Goal: Obtain resource: Download file/media

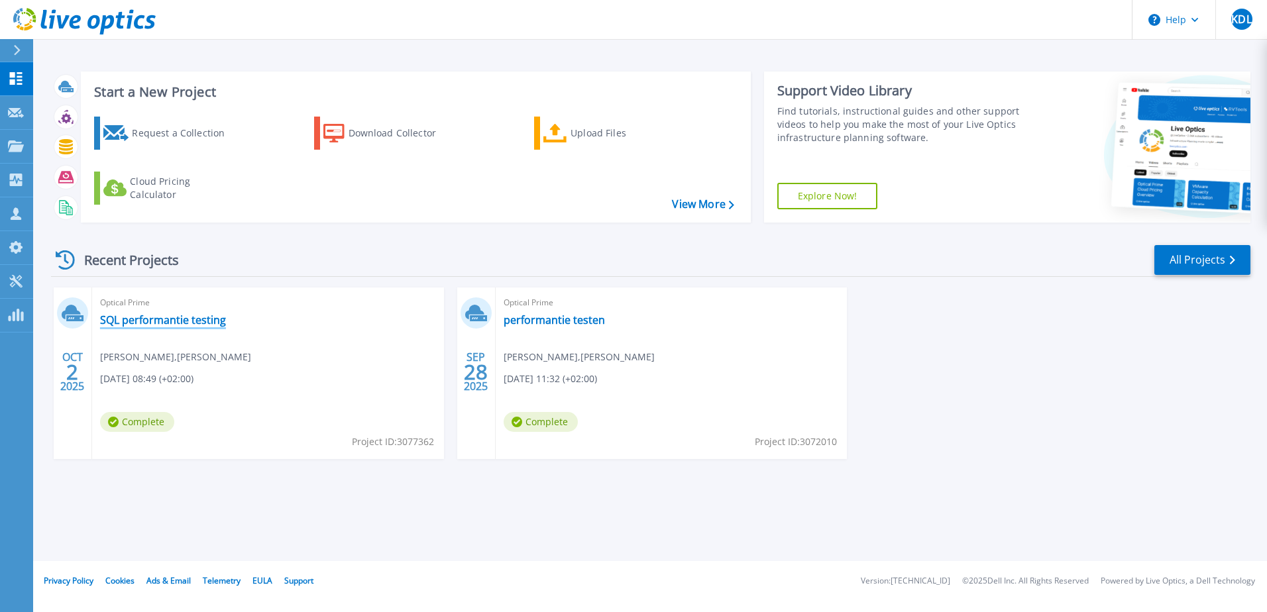
click at [162, 319] on link "SQL performantie testing" at bounding box center [163, 319] width 126 height 13
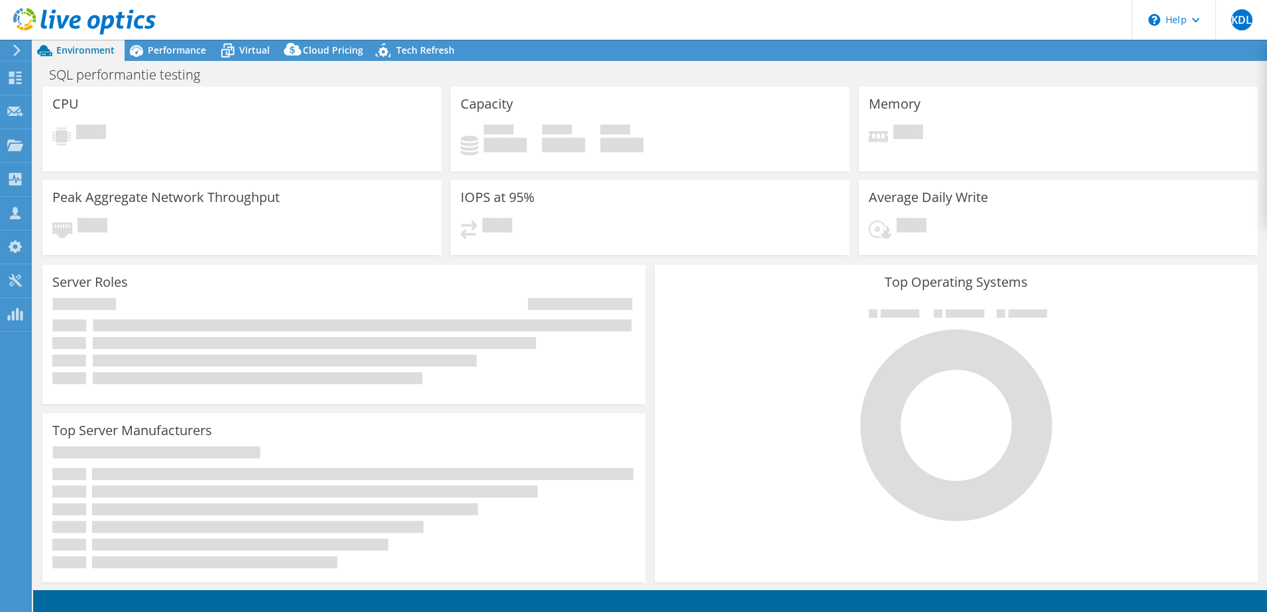
select select "USD"
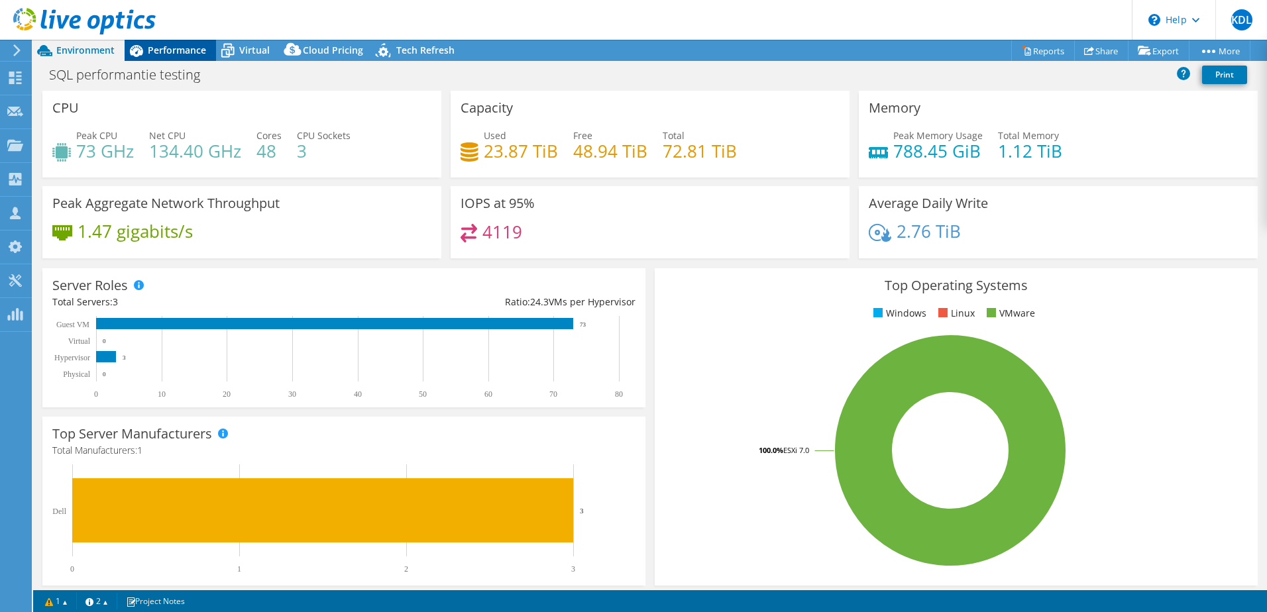
click at [182, 56] on div "Performance" at bounding box center [170, 50] width 91 height 21
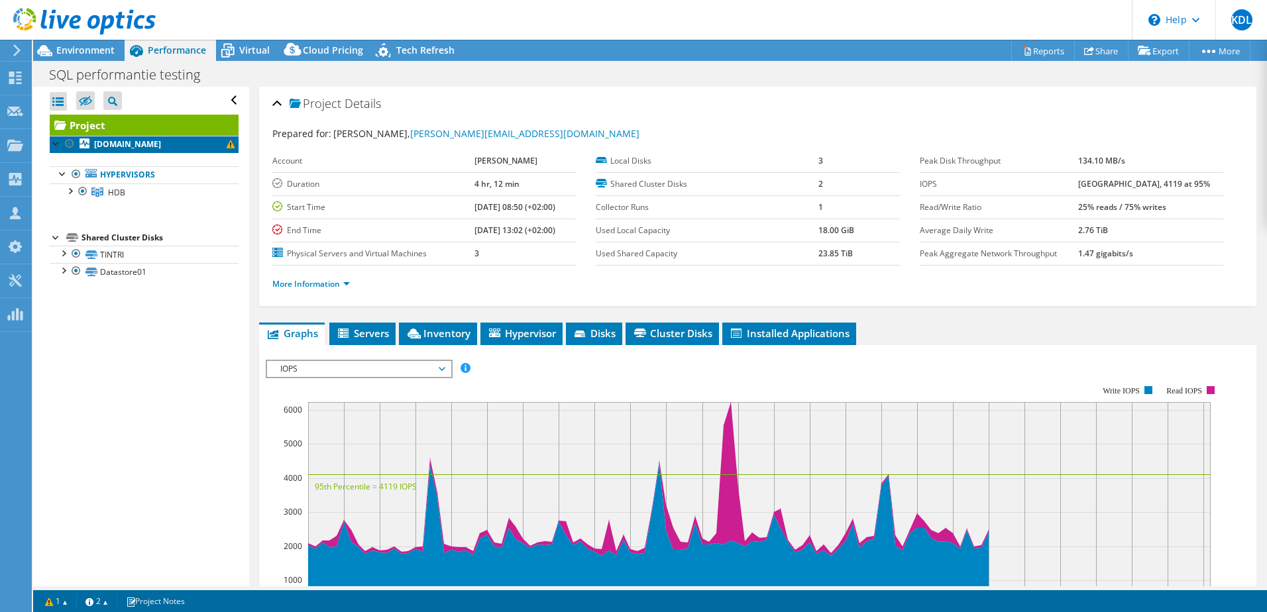
click at [119, 152] on link "[DOMAIN_NAME]" at bounding box center [144, 144] width 189 height 17
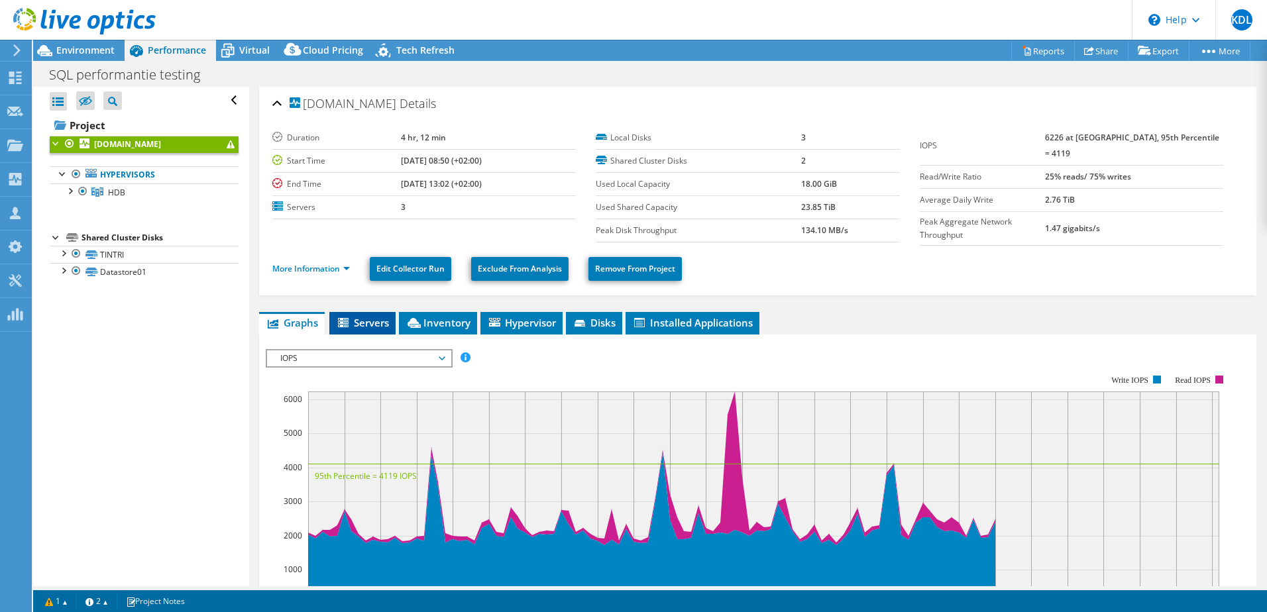
click at [361, 317] on span "Servers" at bounding box center [362, 322] width 53 height 13
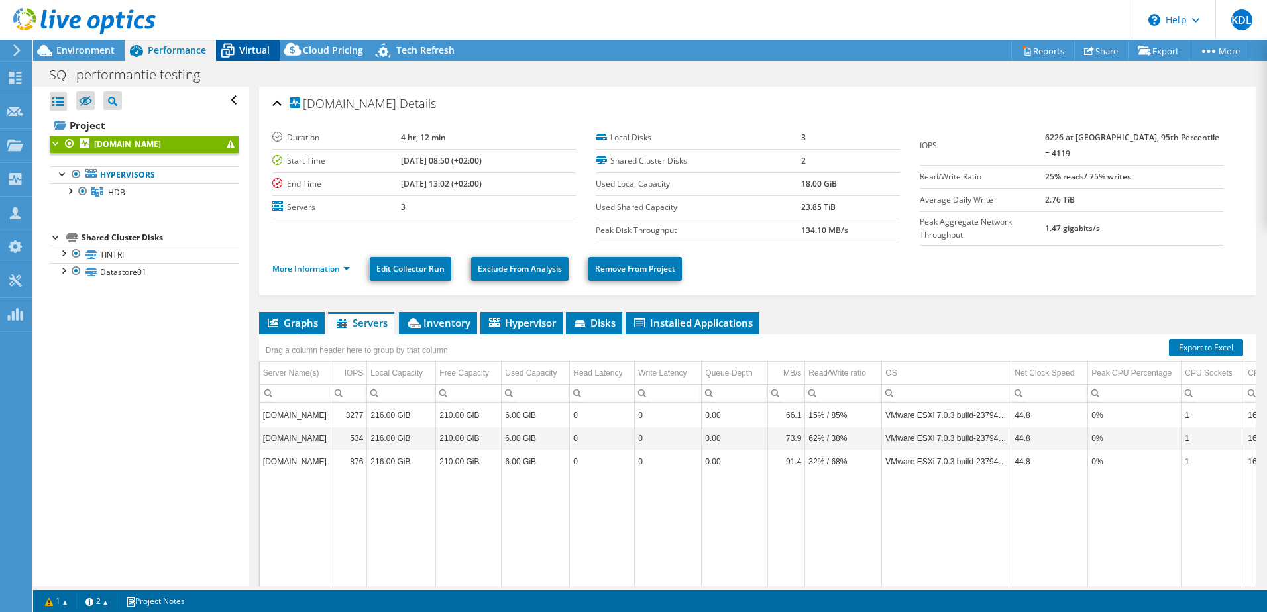
click at [243, 48] on span "Virtual" at bounding box center [254, 50] width 30 height 13
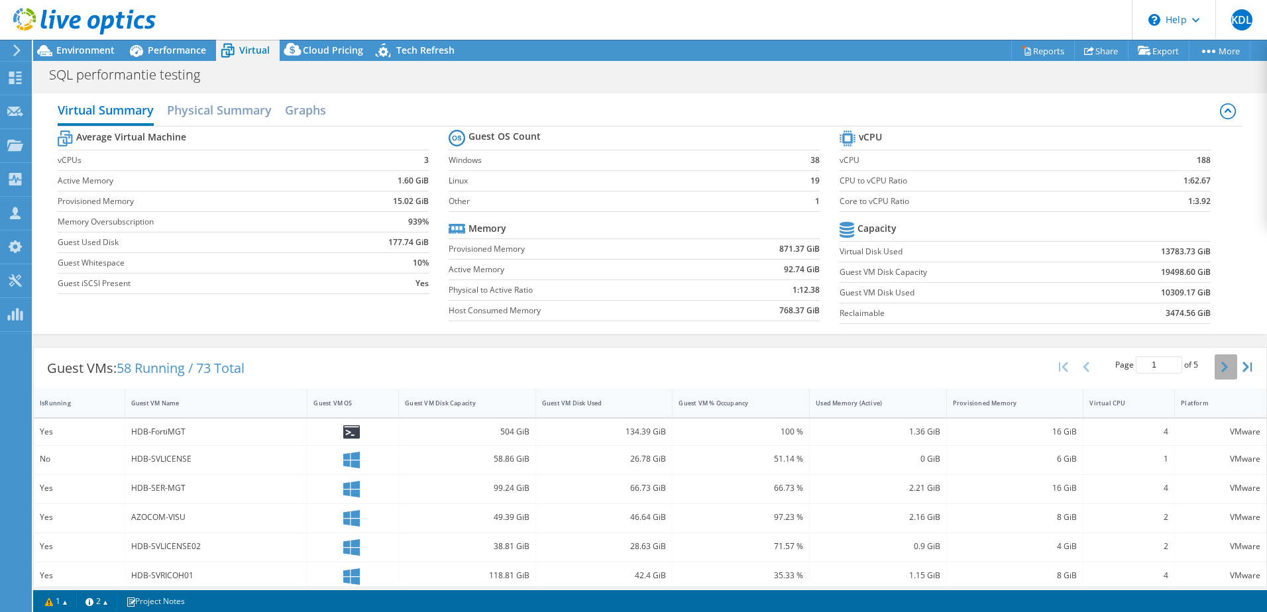
click at [1221, 365] on button "button" at bounding box center [1226, 367] width 23 height 25
type input "2"
click at [177, 48] on span "Performance" at bounding box center [177, 50] width 58 height 13
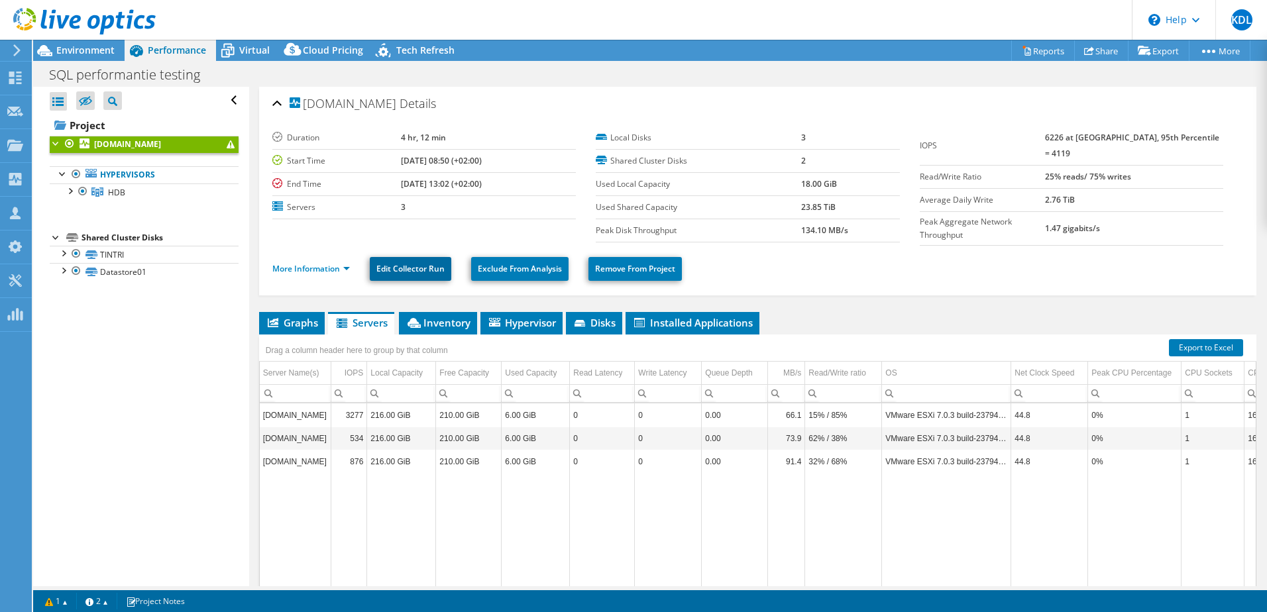
click at [406, 263] on link "Edit Collector Run" at bounding box center [411, 269] width 82 height 24
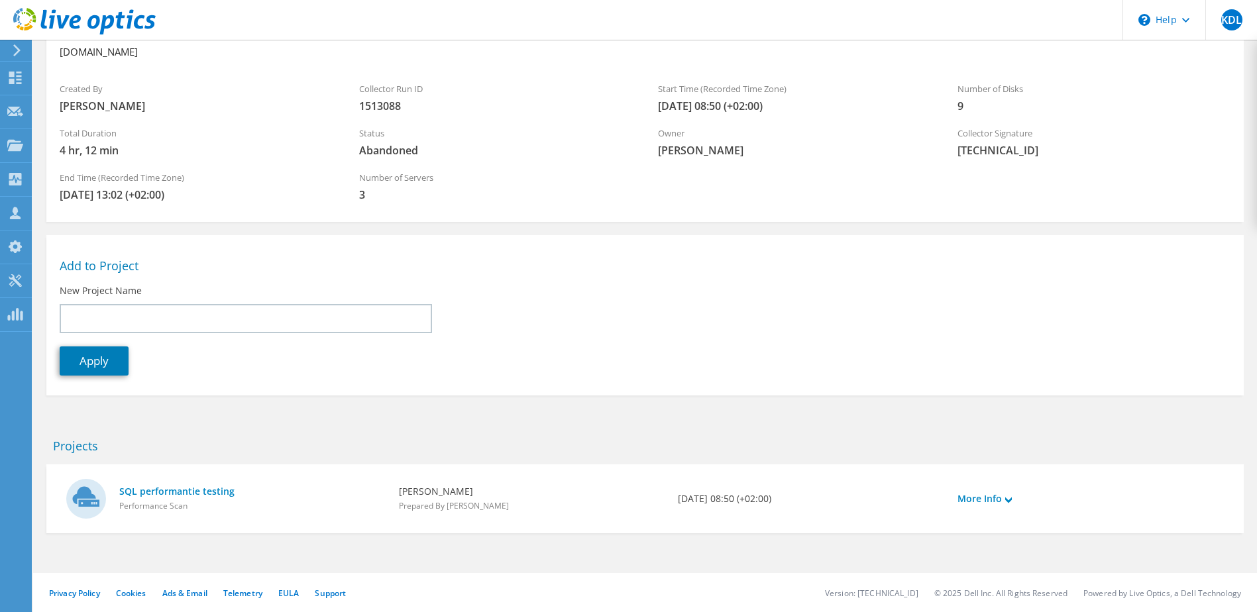
scroll to position [83, 0]
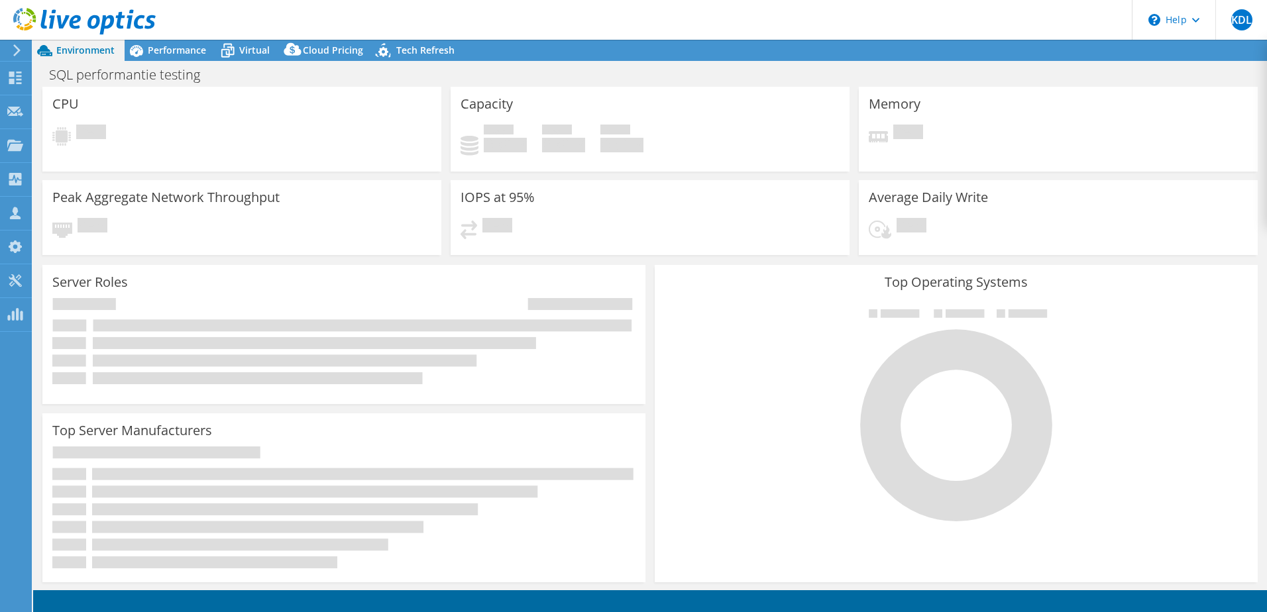
select select
select select "USD"
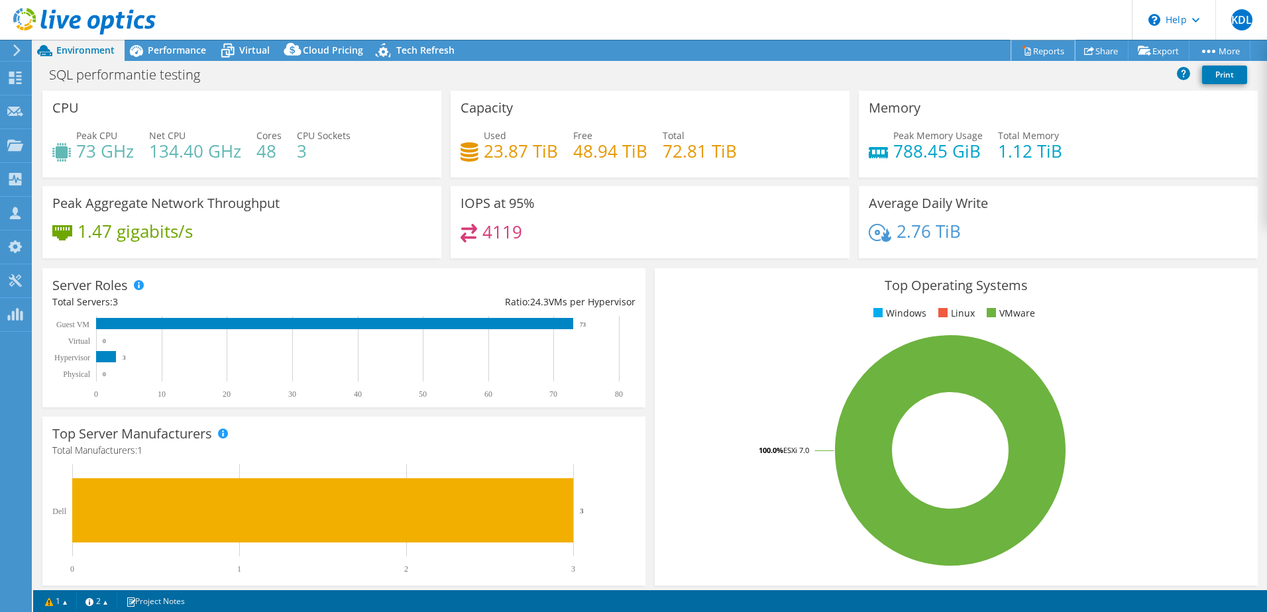
click at [1035, 54] on link "Reports" at bounding box center [1043, 50] width 64 height 21
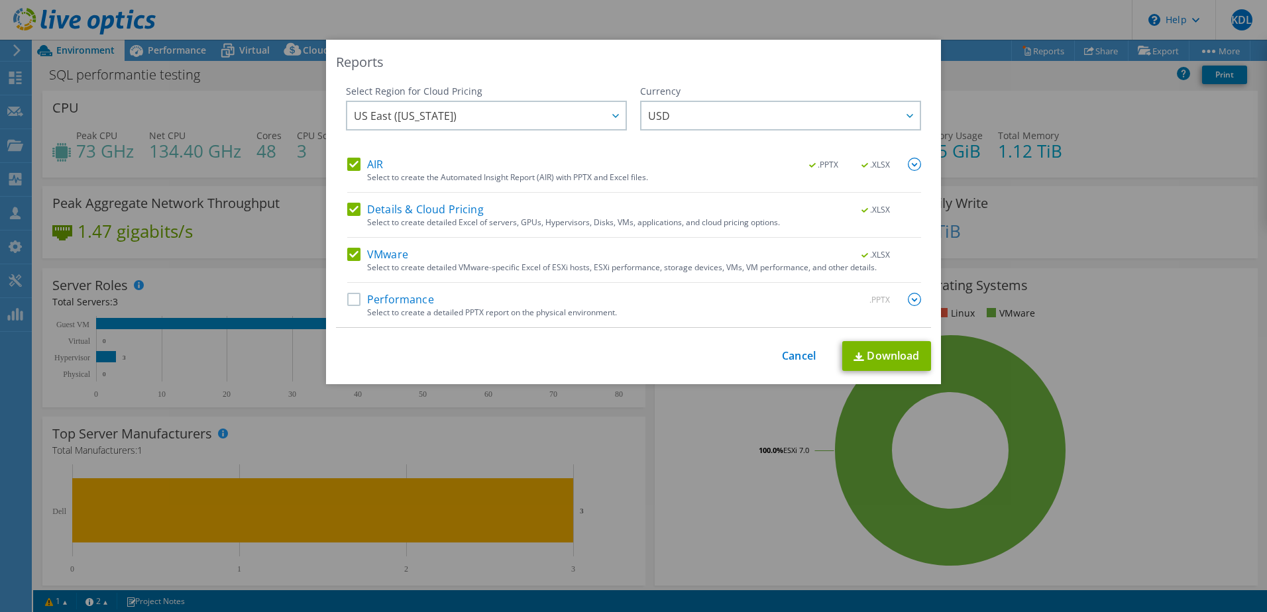
click at [351, 161] on label "AIR" at bounding box center [365, 164] width 36 height 13
click at [0, 0] on input "AIR" at bounding box center [0, 0] width 0 height 0
click at [349, 211] on label "Details & Cloud Pricing" at bounding box center [415, 209] width 137 height 13
click at [0, 0] on input "Details & Cloud Pricing" at bounding box center [0, 0] width 0 height 0
click at [742, 105] on span "USD" at bounding box center [784, 115] width 272 height 27
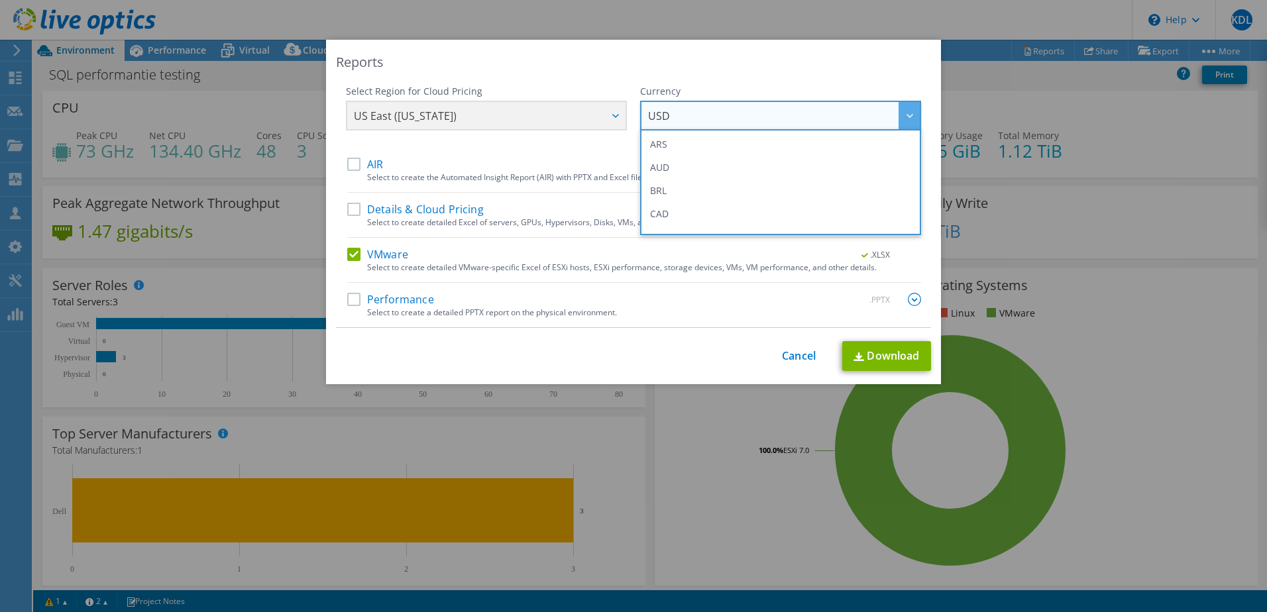
click at [544, 89] on div "Select Region for Cloud Pricing" at bounding box center [486, 91] width 281 height 13
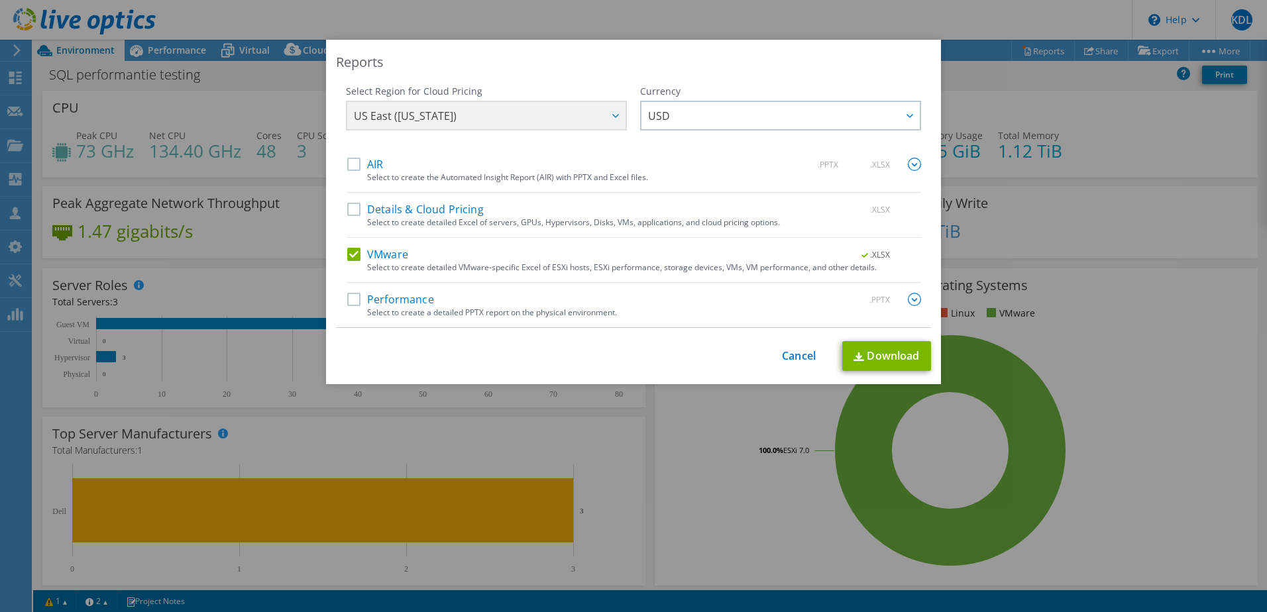
click at [543, 120] on div "US East ([US_STATE]) [GEOGRAPHIC_DATA] ([GEOGRAPHIC_DATA]) [GEOGRAPHIC_DATA] ([…" at bounding box center [486, 117] width 281 height 33
click at [675, 115] on span "USD" at bounding box center [784, 115] width 272 height 27
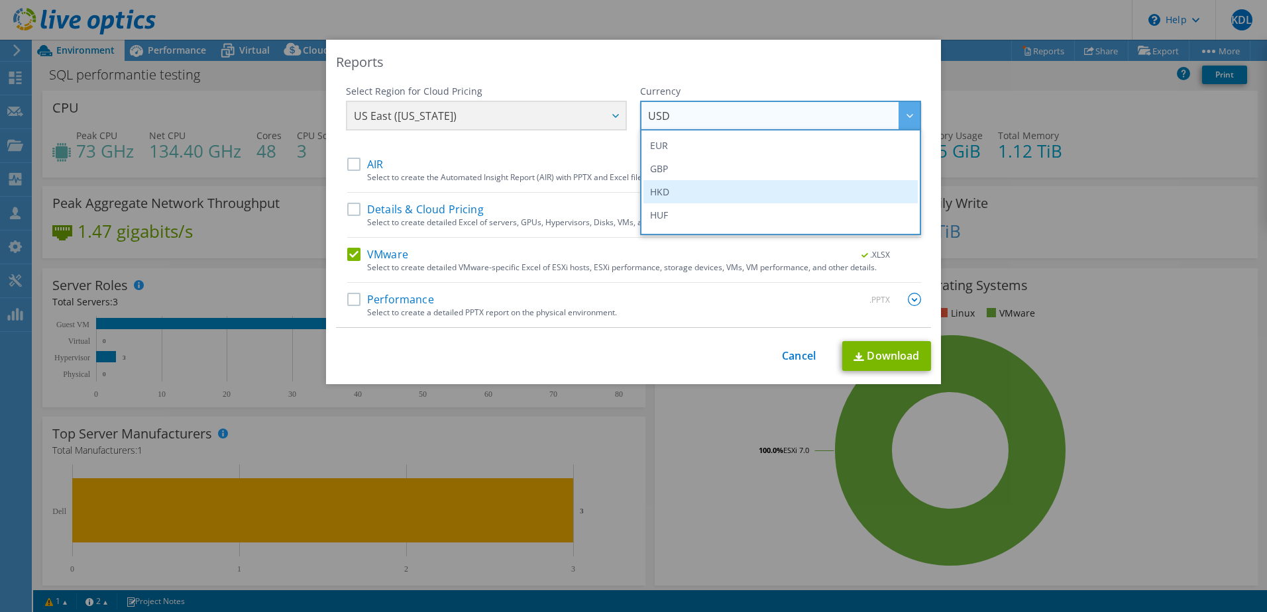
scroll to position [199, 0]
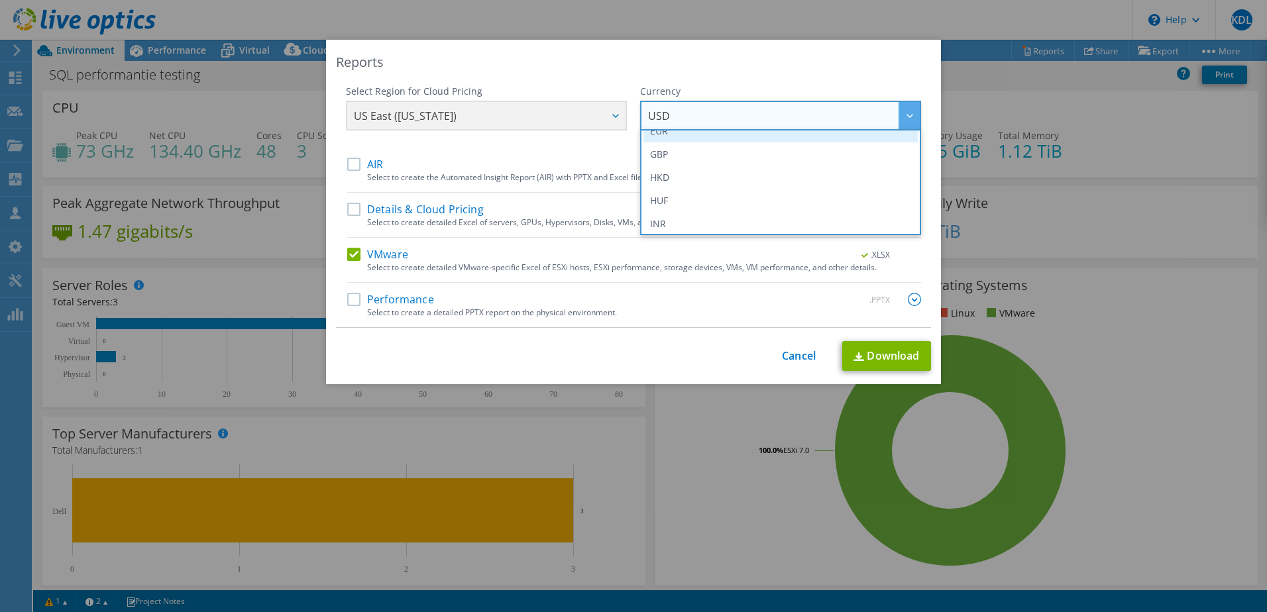
click at [666, 138] on li "EUR" at bounding box center [781, 130] width 274 height 23
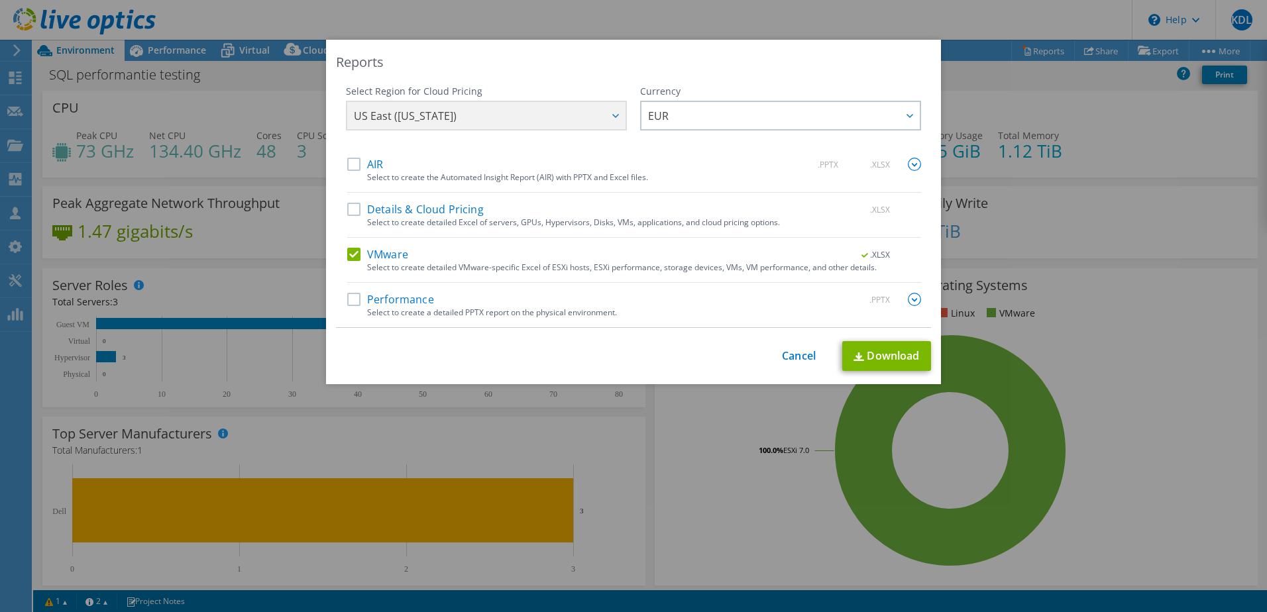
click at [520, 121] on div "US East ([US_STATE]) [GEOGRAPHIC_DATA] ([GEOGRAPHIC_DATA]) [GEOGRAPHIC_DATA] ([…" at bounding box center [486, 117] width 281 height 33
click at [353, 165] on label "AIR" at bounding box center [365, 164] width 36 height 13
click at [0, 0] on input "AIR" at bounding box center [0, 0] width 0 height 0
click at [351, 164] on label "AIR" at bounding box center [365, 164] width 36 height 13
click at [0, 0] on input "AIR" at bounding box center [0, 0] width 0 height 0
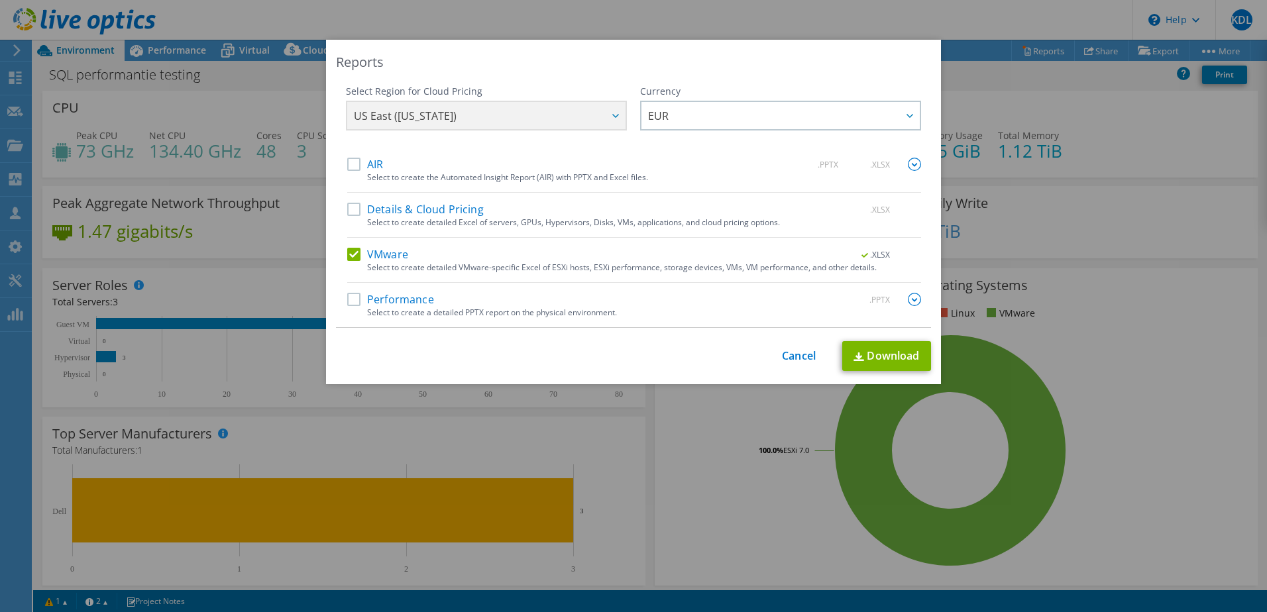
click at [353, 210] on label "Details & Cloud Pricing" at bounding box center [415, 209] width 137 height 13
click at [0, 0] on input "Details & Cloud Pricing" at bounding box center [0, 0] width 0 height 0
click at [398, 119] on span "US East ([US_STATE])" at bounding box center [405, 119] width 103 height 21
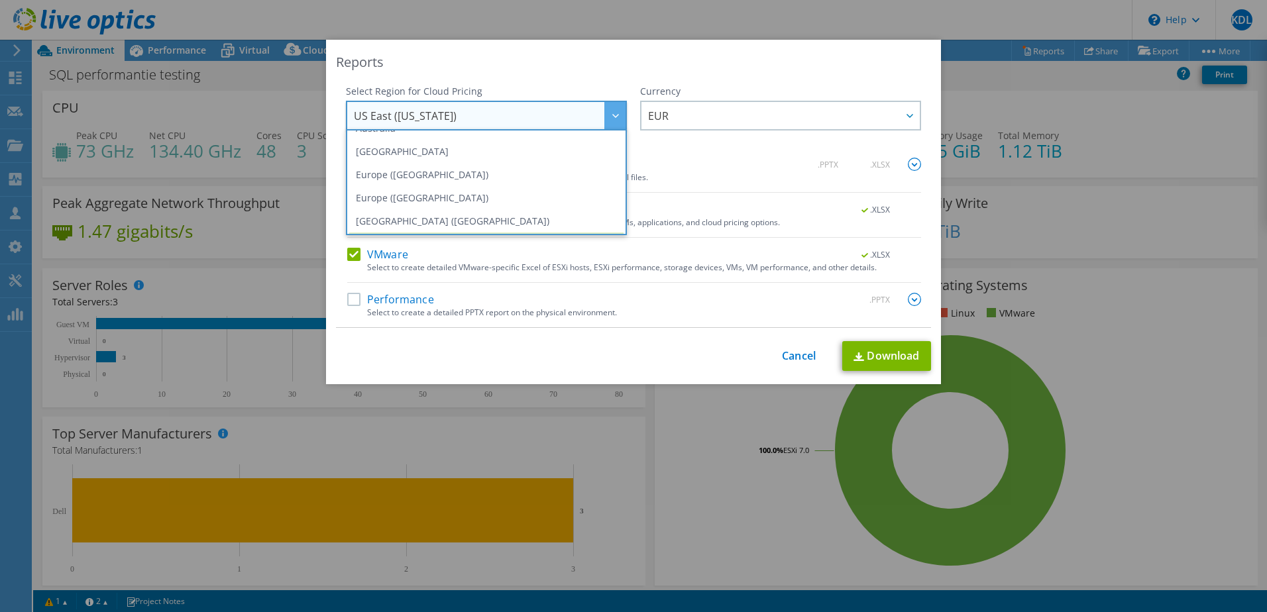
scroll to position [133, 0]
click at [433, 201] on li "Europe ([GEOGRAPHIC_DATA])" at bounding box center [486, 197] width 274 height 23
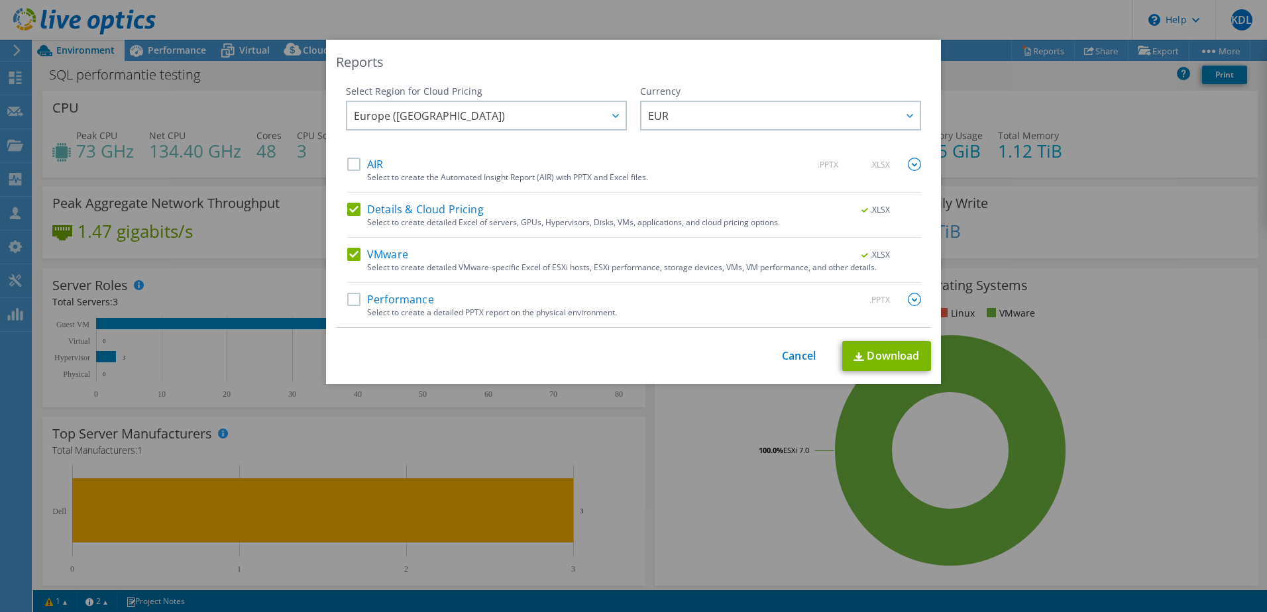
click at [353, 166] on label "AIR" at bounding box center [365, 164] width 36 height 13
click at [0, 0] on input "AIR" at bounding box center [0, 0] width 0 height 0
click at [348, 299] on label "Performance" at bounding box center [390, 299] width 87 height 13
click at [0, 0] on input "Performance" at bounding box center [0, 0] width 0 height 0
click at [866, 354] on link "Download" at bounding box center [886, 356] width 89 height 30
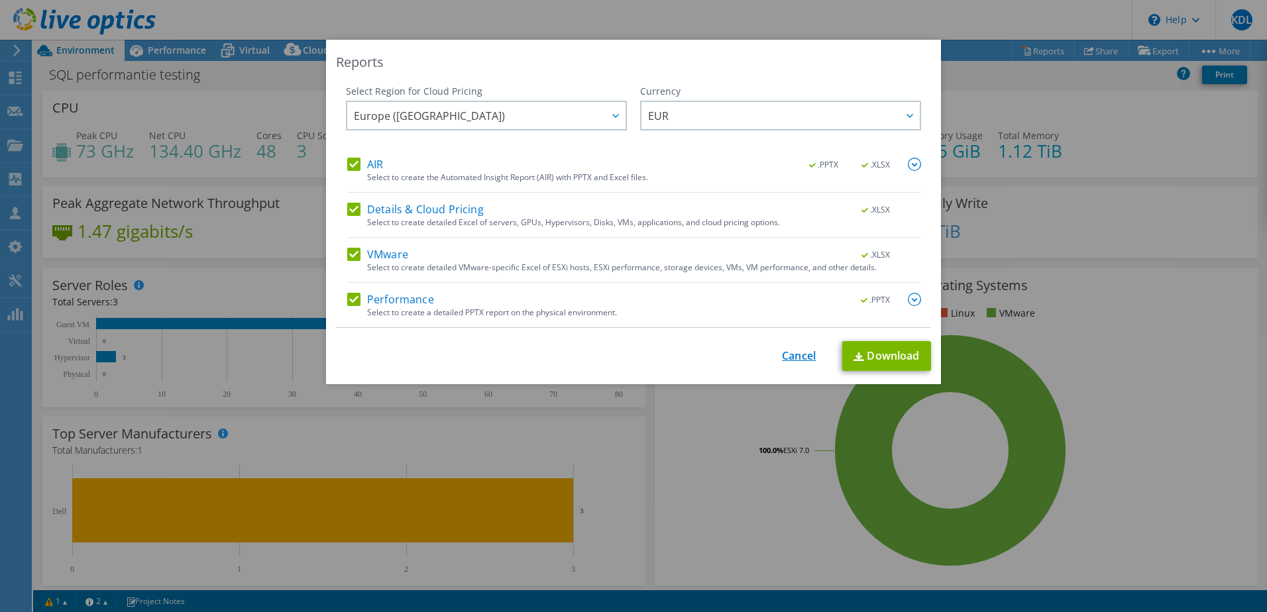
click at [798, 357] on link "Cancel" at bounding box center [799, 356] width 34 height 13
